Goal: Navigation & Orientation: Find specific page/section

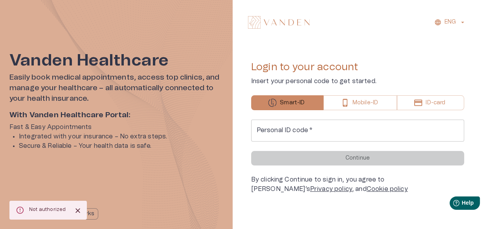
click at [327, 129] on input "Personal ID code   *" at bounding box center [357, 131] width 213 height 22
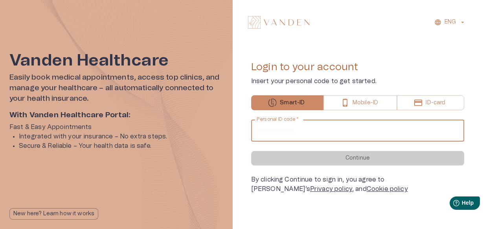
type input "**********"
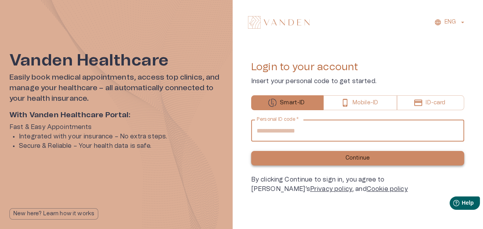
click at [330, 157] on button "Continue" at bounding box center [357, 158] width 213 height 15
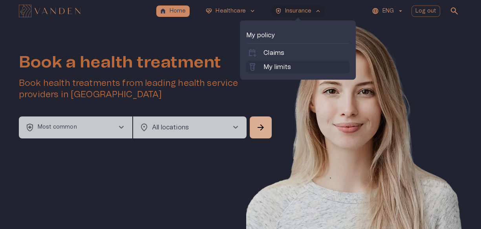
click at [265, 69] on p "My limits" at bounding box center [276, 66] width 27 height 9
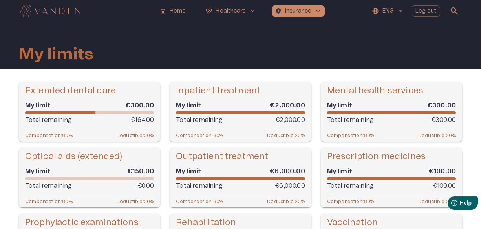
click at [181, 17] on div "home Home [MEDICAL_DATA]_heart Healthcare keyboard_arrow_down health_and_safety…" at bounding box center [240, 11] width 443 height 16
click at [174, 5] on div "home Home [MEDICAL_DATA]_heart Healthcare keyboard_arrow_down health_and_safety…" at bounding box center [240, 11] width 443 height 16
click at [174, 7] on p "Home" at bounding box center [178, 11] width 16 height 8
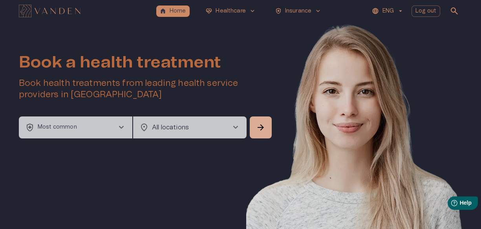
click at [113, 128] on button "health_and_safety Most common chevron_right" at bounding box center [75, 128] width 113 height 22
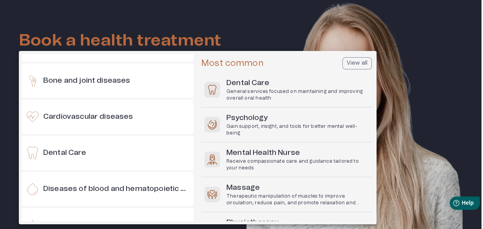
scroll to position [99, 0]
click at [188, 25] on div at bounding box center [241, 114] width 483 height 229
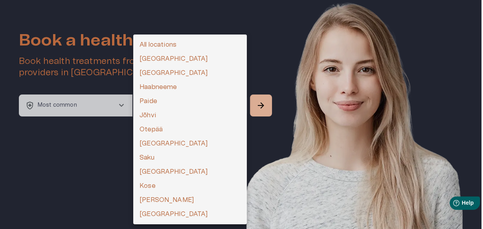
click at [209, 102] on body "home Home [MEDICAL_DATA]_heart Healthcare keyboard_arrow_down health_and_safety…" at bounding box center [241, 92] width 483 height 229
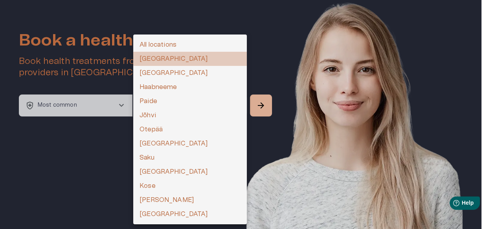
click at [176, 57] on li "[GEOGRAPHIC_DATA]" at bounding box center [189, 59] width 113 height 14
type input "**********"
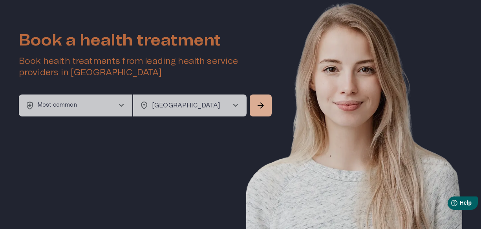
click at [77, 109] on button "health_and_safety Most common chevron_right" at bounding box center [75, 106] width 113 height 22
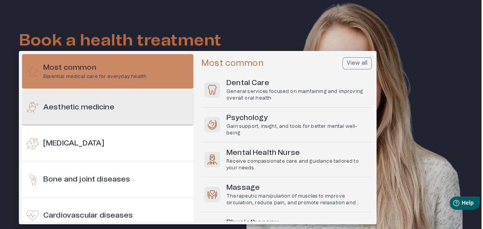
click at [89, 108] on h6 "Aesthetic medicine" at bounding box center [78, 107] width 71 height 11
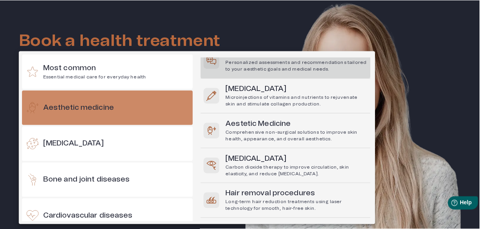
scroll to position [205, 0]
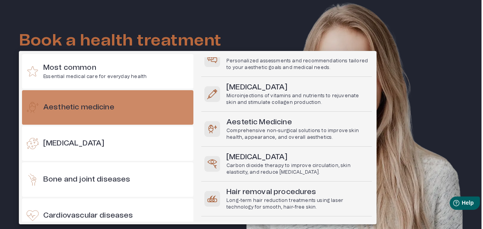
click at [233, 15] on div at bounding box center [241, 114] width 483 height 229
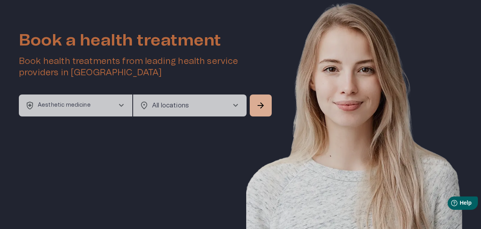
scroll to position [0, 0]
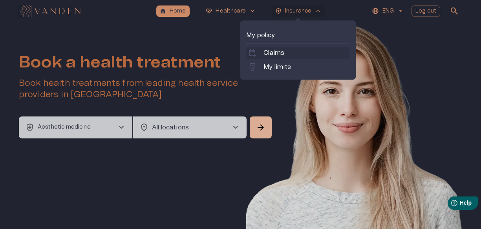
click at [278, 51] on p "Claims" at bounding box center [273, 52] width 21 height 9
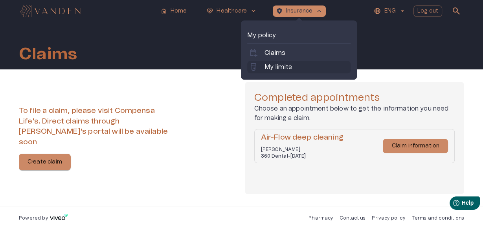
click at [285, 63] on p "My limits" at bounding box center [277, 66] width 27 height 9
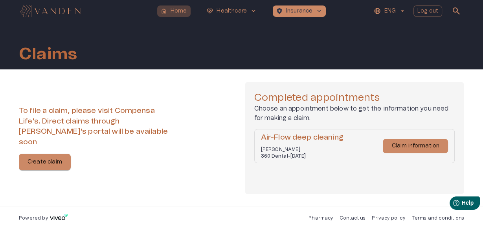
click at [183, 15] on button "home Home" at bounding box center [174, 10] width 34 height 11
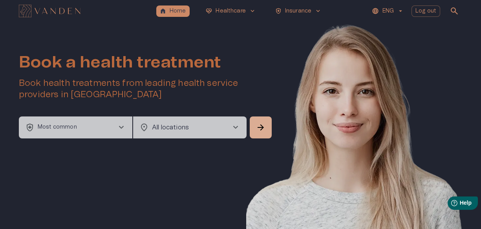
click at [87, 130] on button "health_and_safety Most common chevron_right" at bounding box center [75, 128] width 113 height 22
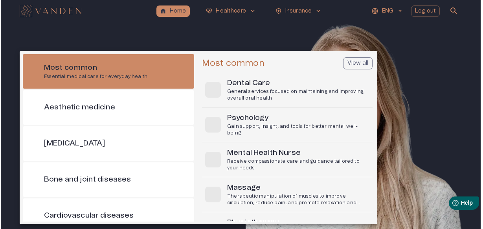
scroll to position [22, 0]
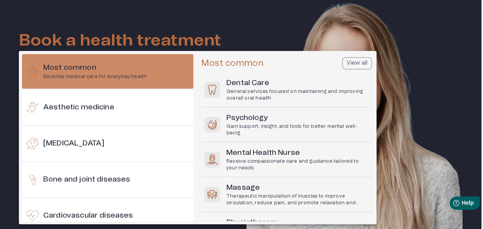
click at [221, 21] on div at bounding box center [241, 114] width 483 height 229
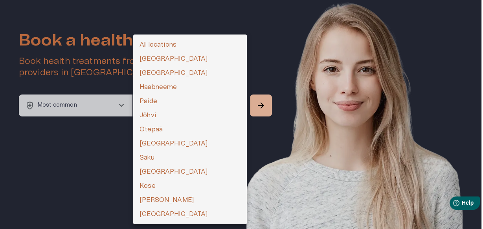
click at [166, 111] on body "home Home [MEDICAL_DATA]_heart Healthcare keyboard_arrow_down health_and_safety…" at bounding box center [241, 92] width 483 height 229
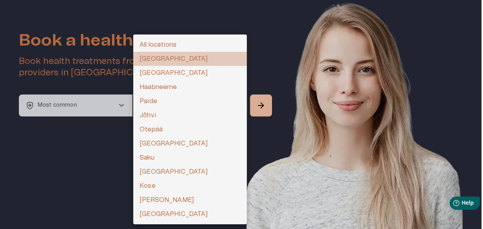
click at [190, 64] on li "[GEOGRAPHIC_DATA]" at bounding box center [189, 59] width 113 height 14
type input "**********"
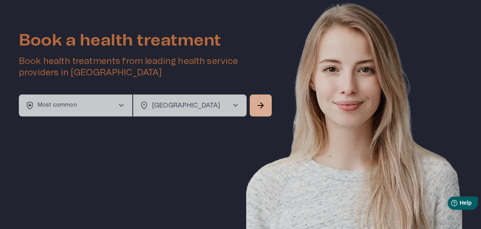
click at [104, 105] on button "health_and_safety Most common chevron_right" at bounding box center [75, 106] width 113 height 22
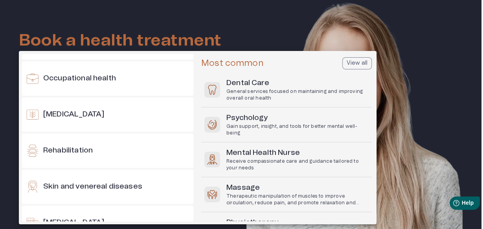
scroll to position [647, 0]
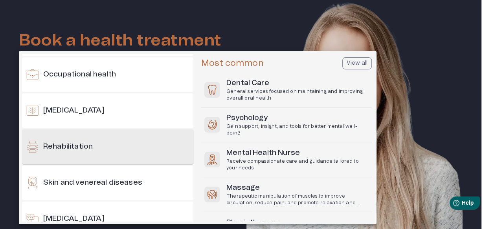
click at [80, 146] on h6 "Rehabilitation" at bounding box center [67, 147] width 49 height 11
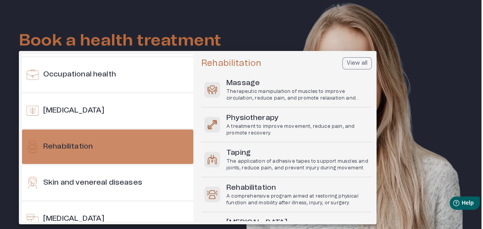
click at [359, 53] on ul "Most common Essential medical care for everyday health Aesthetic medicine [MEDI…" at bounding box center [197, 138] width 357 height 174
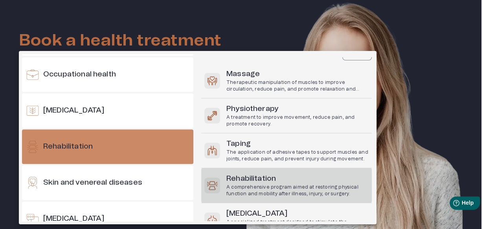
scroll to position [0, 0]
